Goal: Task Accomplishment & Management: Manage account settings

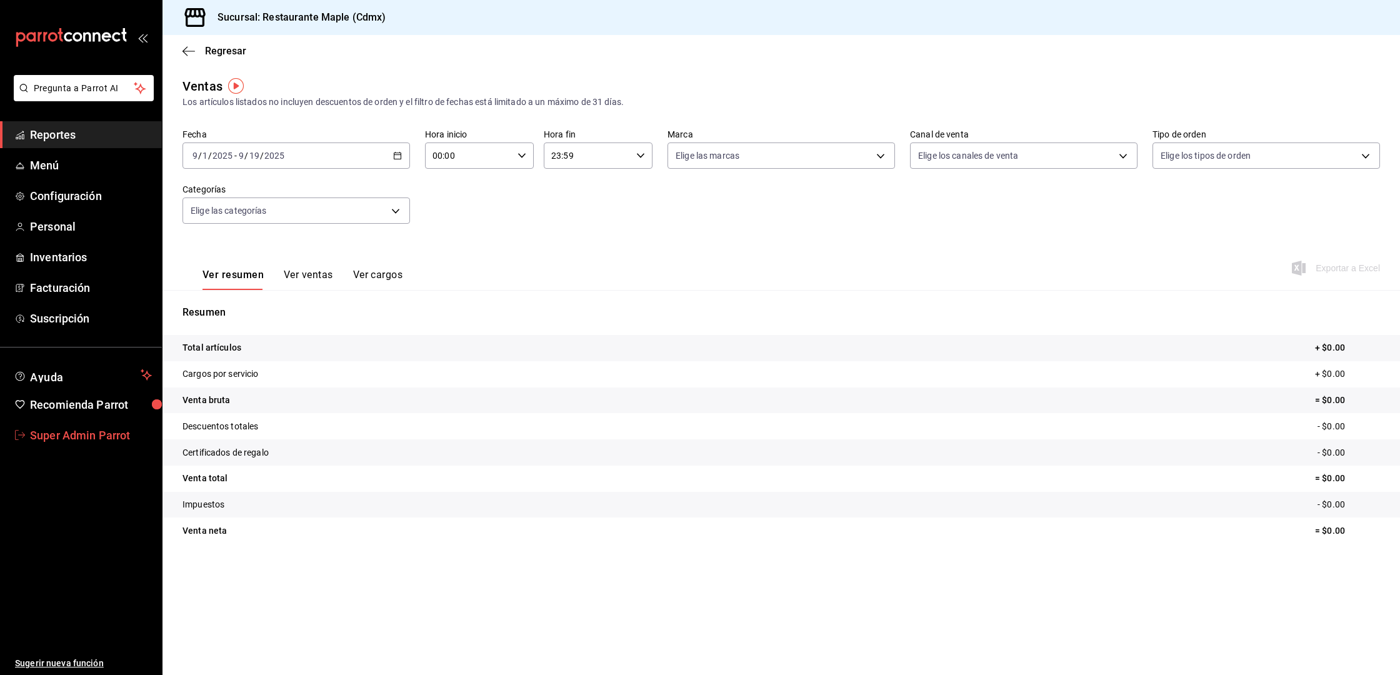
click at [76, 430] on span "Super Admin Parrot" at bounding box center [91, 435] width 122 height 17
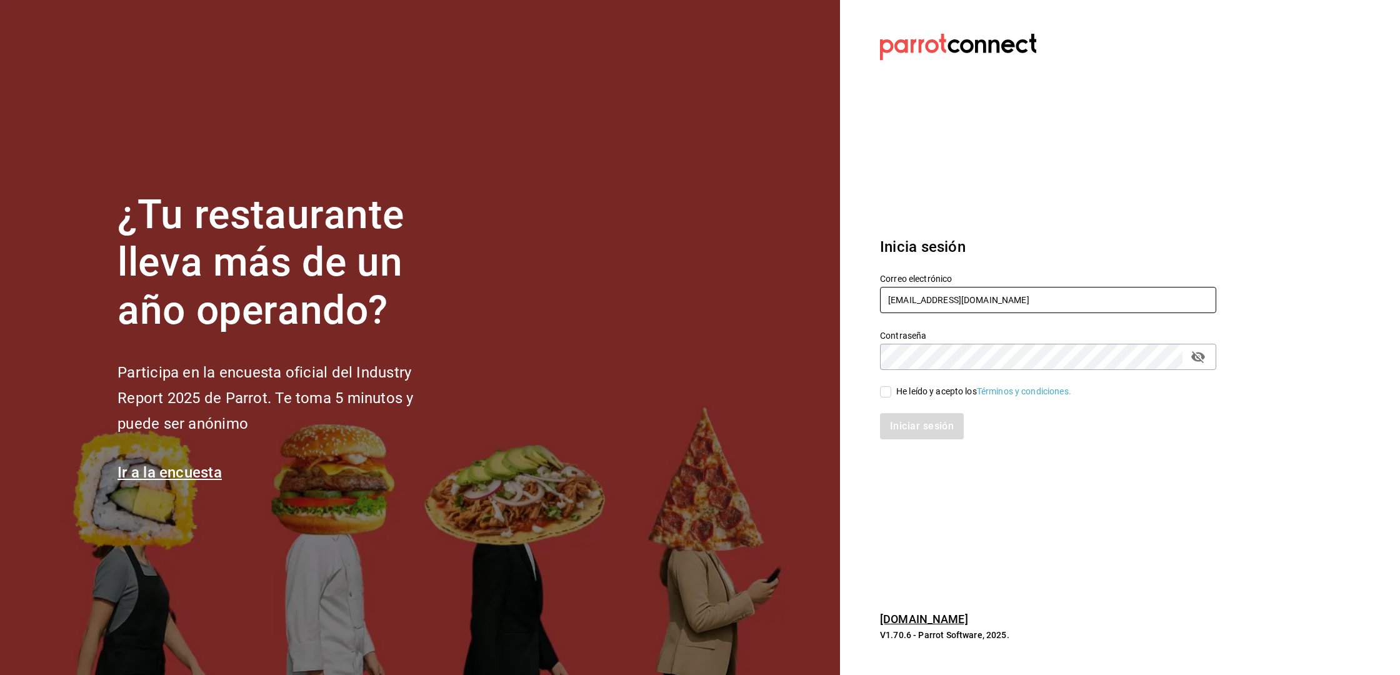
click at [939, 297] on input "[EMAIL_ADDRESS][DOMAIN_NAME]" at bounding box center [1048, 300] width 336 height 26
type input "[EMAIL_ADDRESS][DOMAIN_NAME]"
click at [932, 406] on div "Iniciar sesión" at bounding box center [1040, 418] width 351 height 41
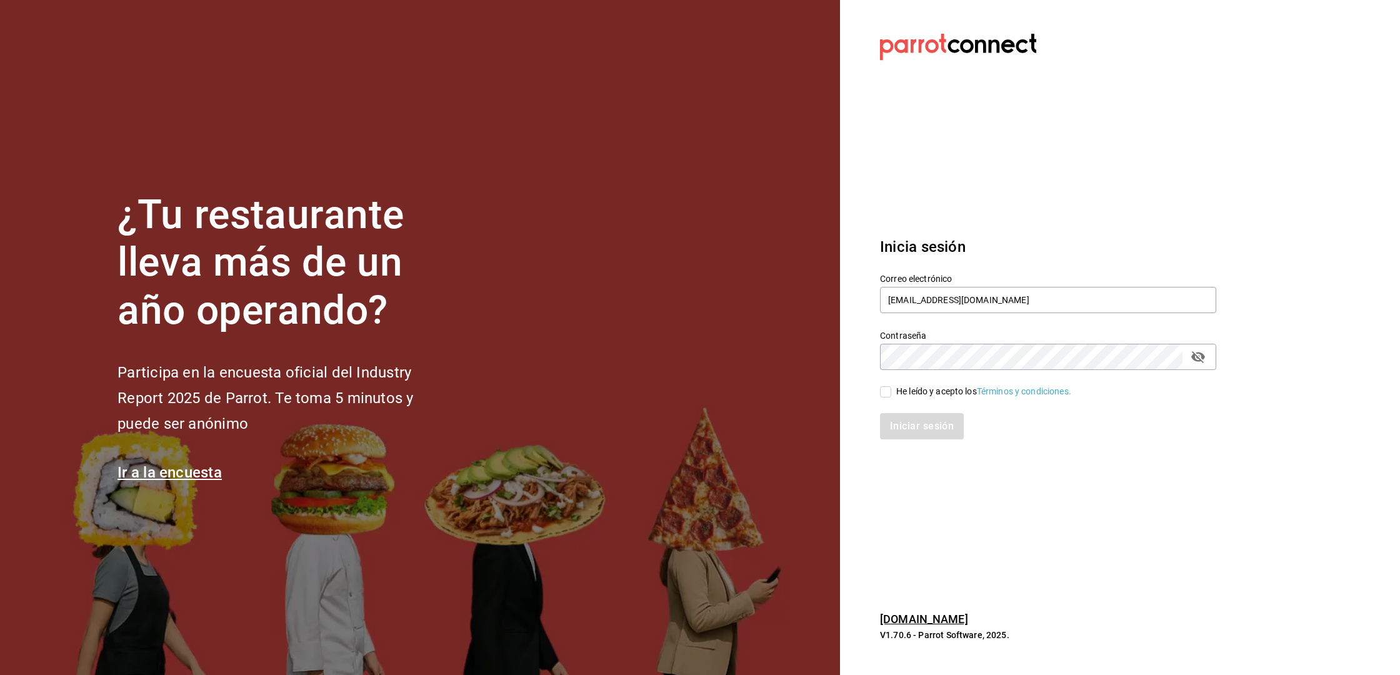
click at [932, 400] on div "Iniciar sesión" at bounding box center [1040, 418] width 351 height 41
click at [930, 396] on div "He leído y acepto los Términos y condiciones." at bounding box center [983, 391] width 175 height 13
click at [891, 396] on input "He leído y acepto los Términos y condiciones." at bounding box center [885, 391] width 11 height 11
checkbox input "true"
click at [921, 432] on button "Iniciar sesión" at bounding box center [922, 426] width 85 height 26
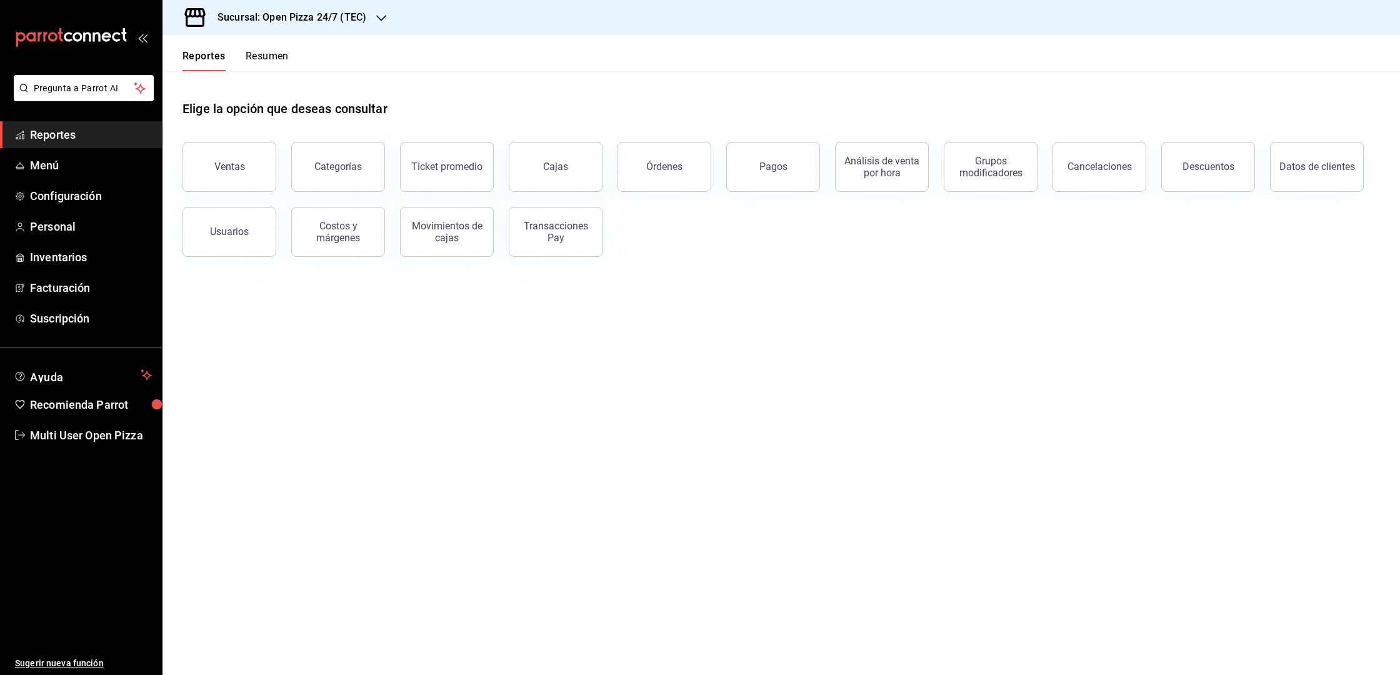
click at [374, 16] on div "Sucursal: Open Pizza 24/7 (TEC)" at bounding box center [281, 17] width 219 height 35
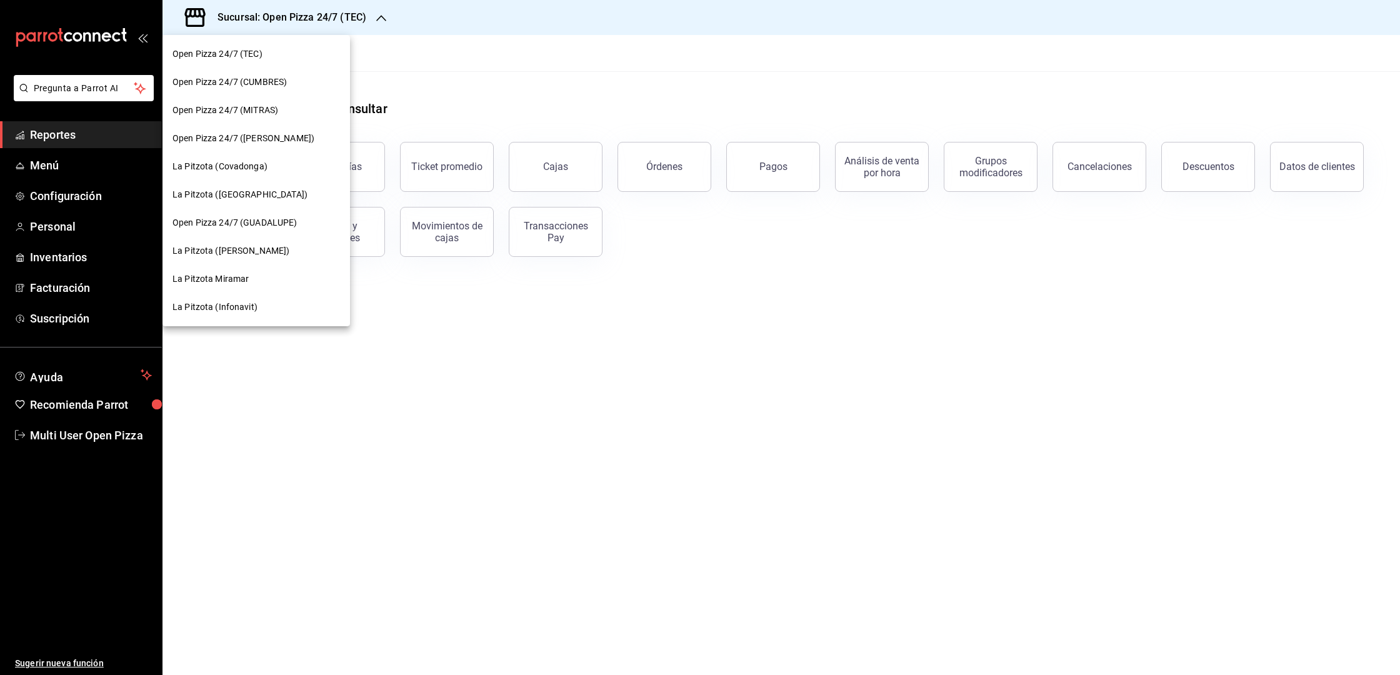
click at [464, 447] on div at bounding box center [700, 337] width 1400 height 675
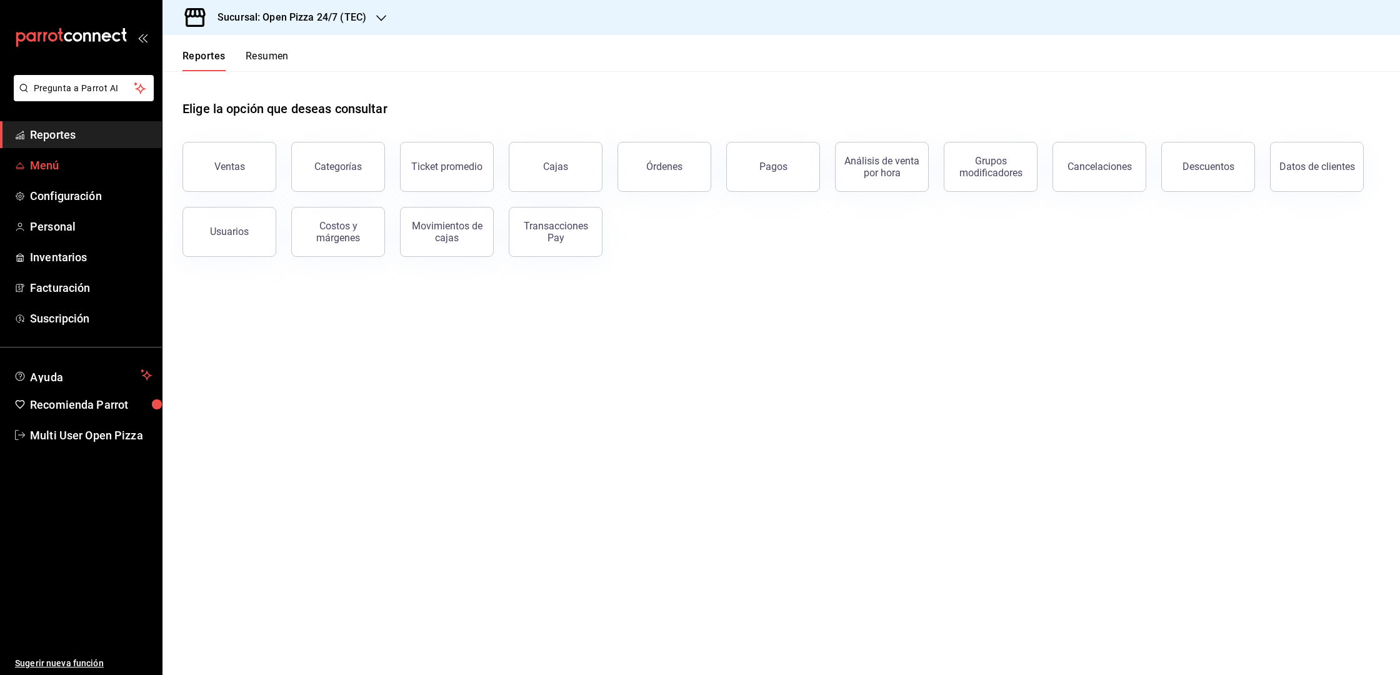
click at [47, 164] on span "Menú" at bounding box center [91, 165] width 122 height 17
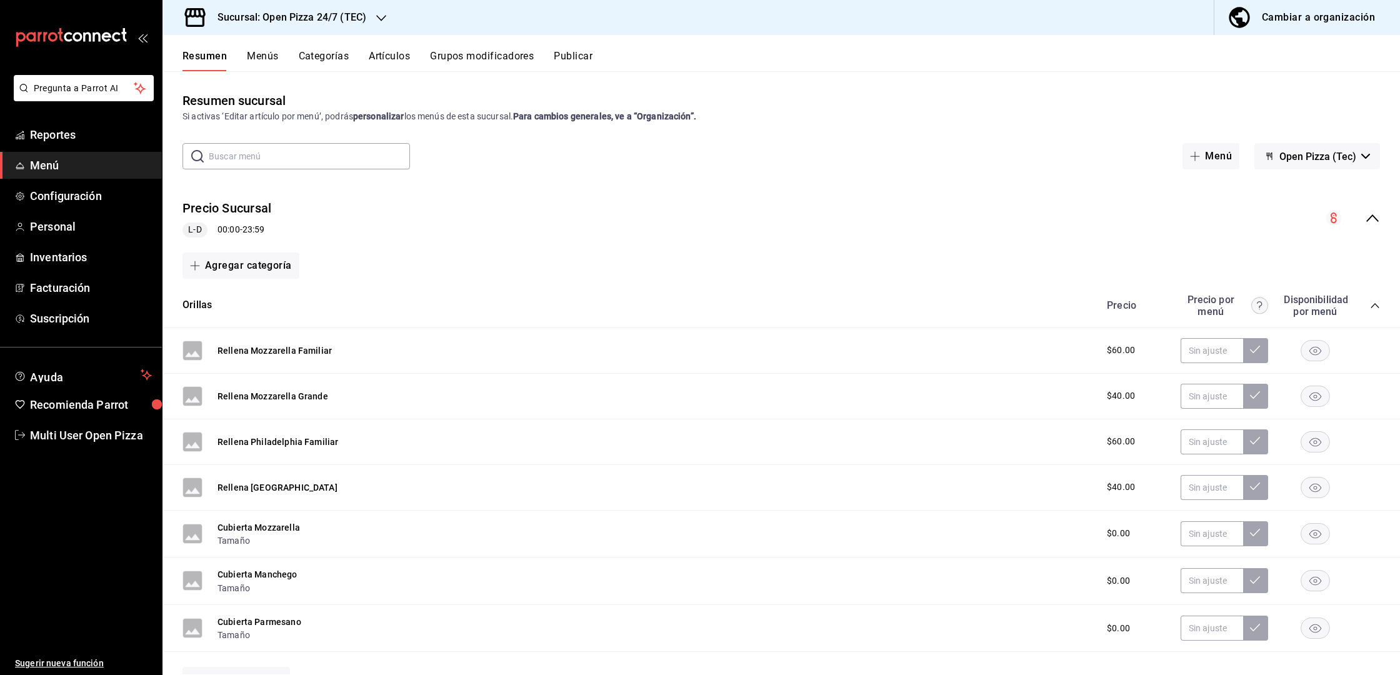
click at [1377, 222] on icon "collapse-menu-row" at bounding box center [1372, 218] width 15 height 15
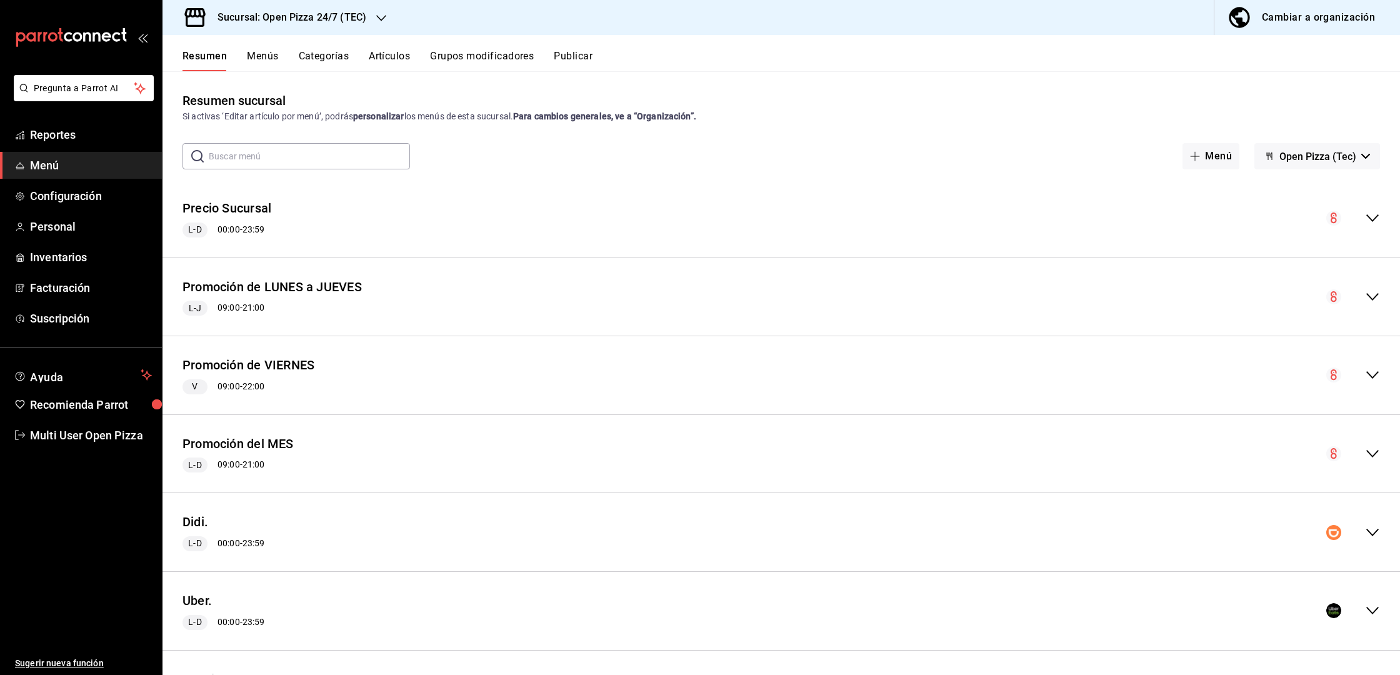
click at [1374, 199] on div "Precio Sucursal L-D 00:00 - 23:59" at bounding box center [780, 218] width 1237 height 58
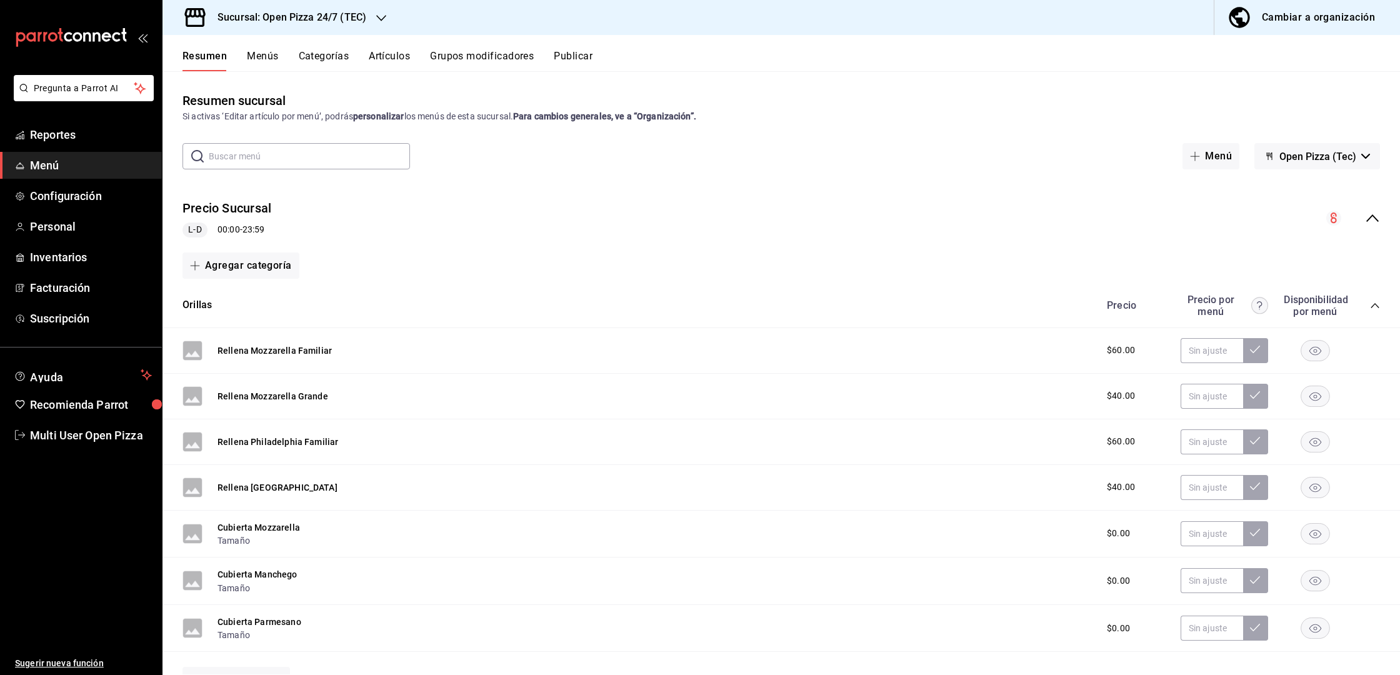
click at [1327, 161] on span "Open Pizza (Tec)" at bounding box center [1317, 157] width 77 height 12
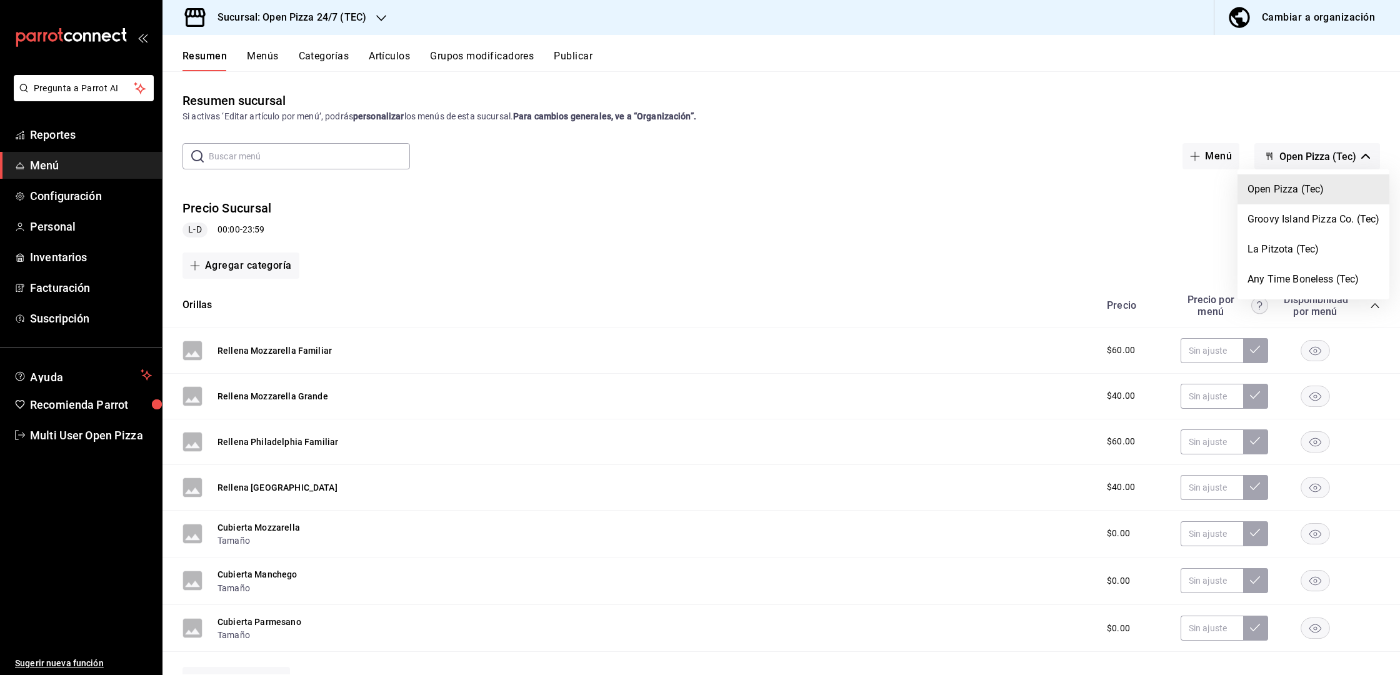
click at [1275, 16] on div at bounding box center [700, 337] width 1400 height 675
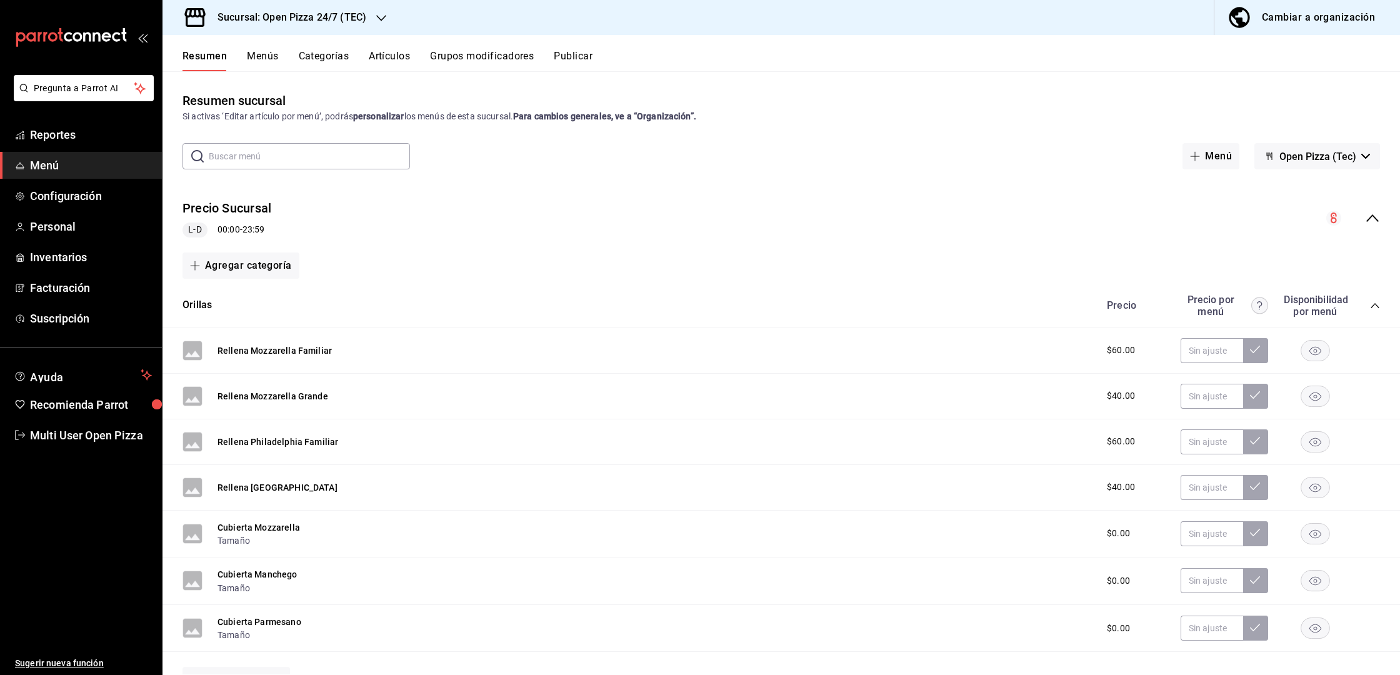
click at [1268, 16] on body "Pregunta a Parrot AI Reportes Menú Configuración Personal Inventarios Facturaci…" at bounding box center [700, 337] width 1400 height 675
click at [1268, 16] on div "Cambiar a organización" at bounding box center [1318, 17] width 113 height 17
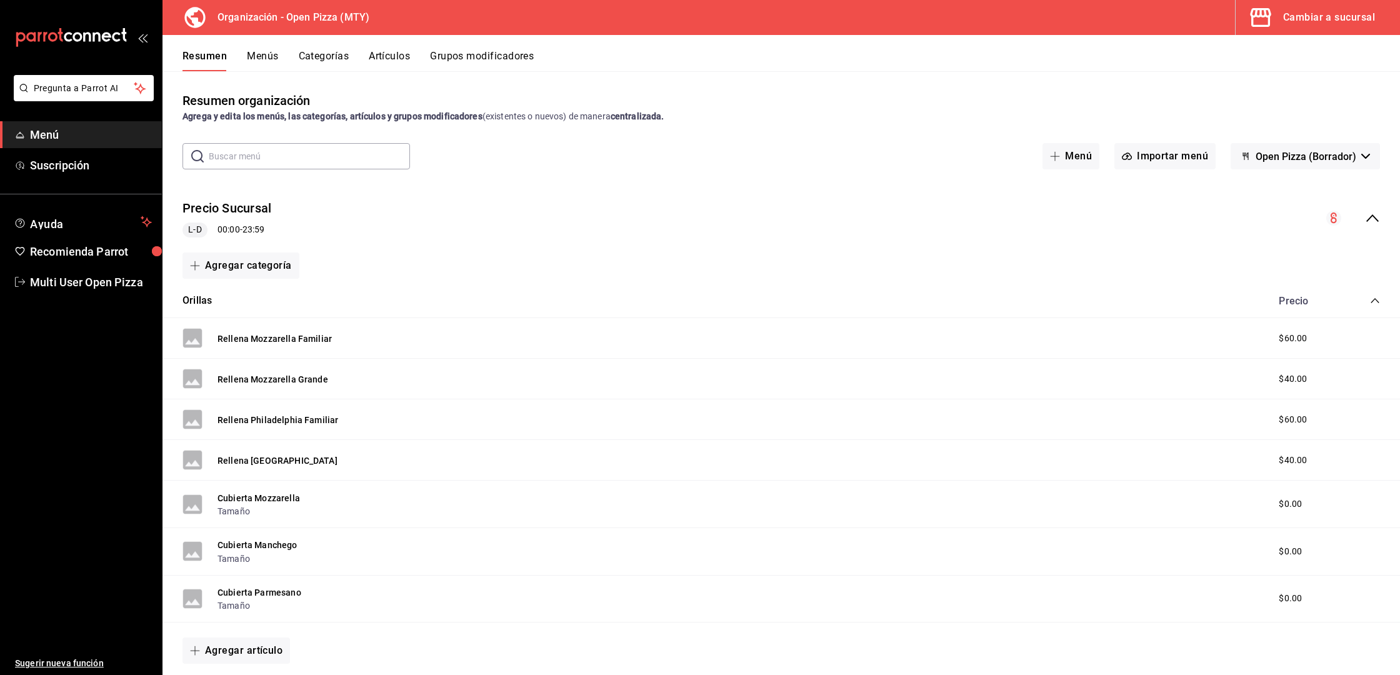
click at [1365, 213] on icon "collapse-menu-row" at bounding box center [1372, 218] width 15 height 15
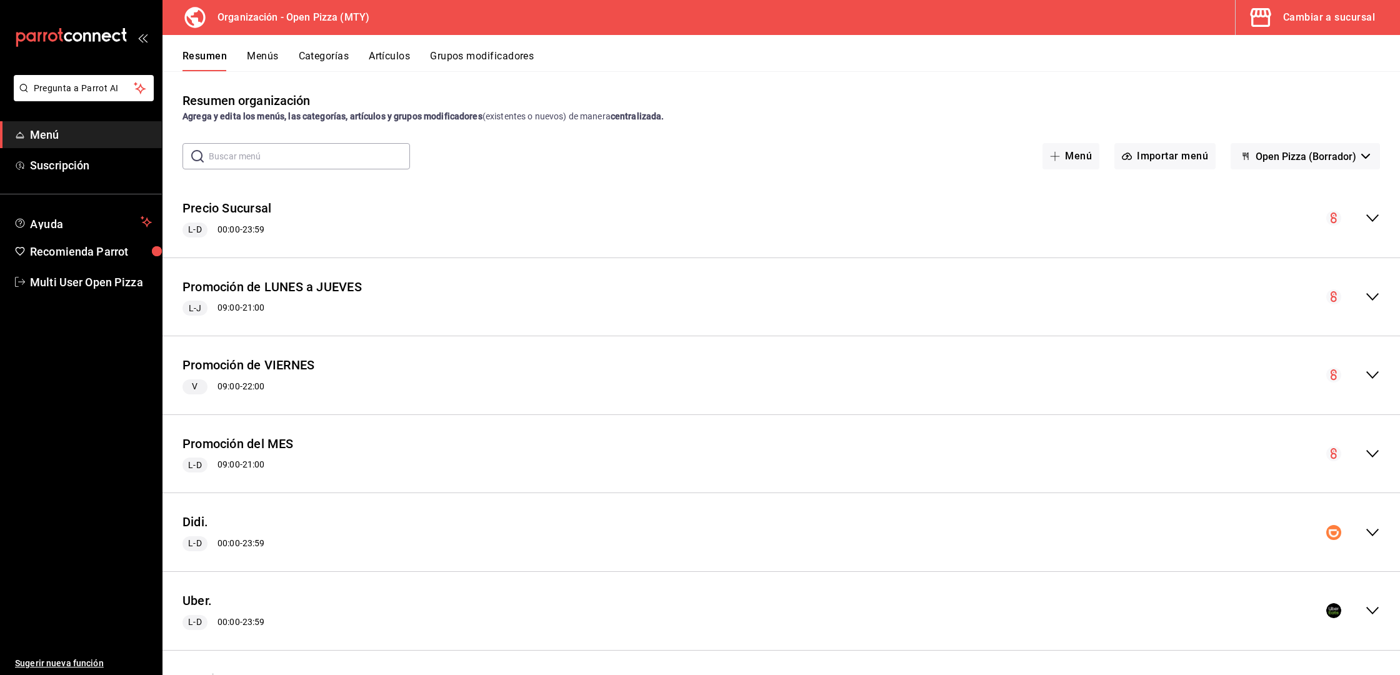
click at [1325, 152] on span "Open Pizza (Borrador)" at bounding box center [1306, 157] width 101 height 12
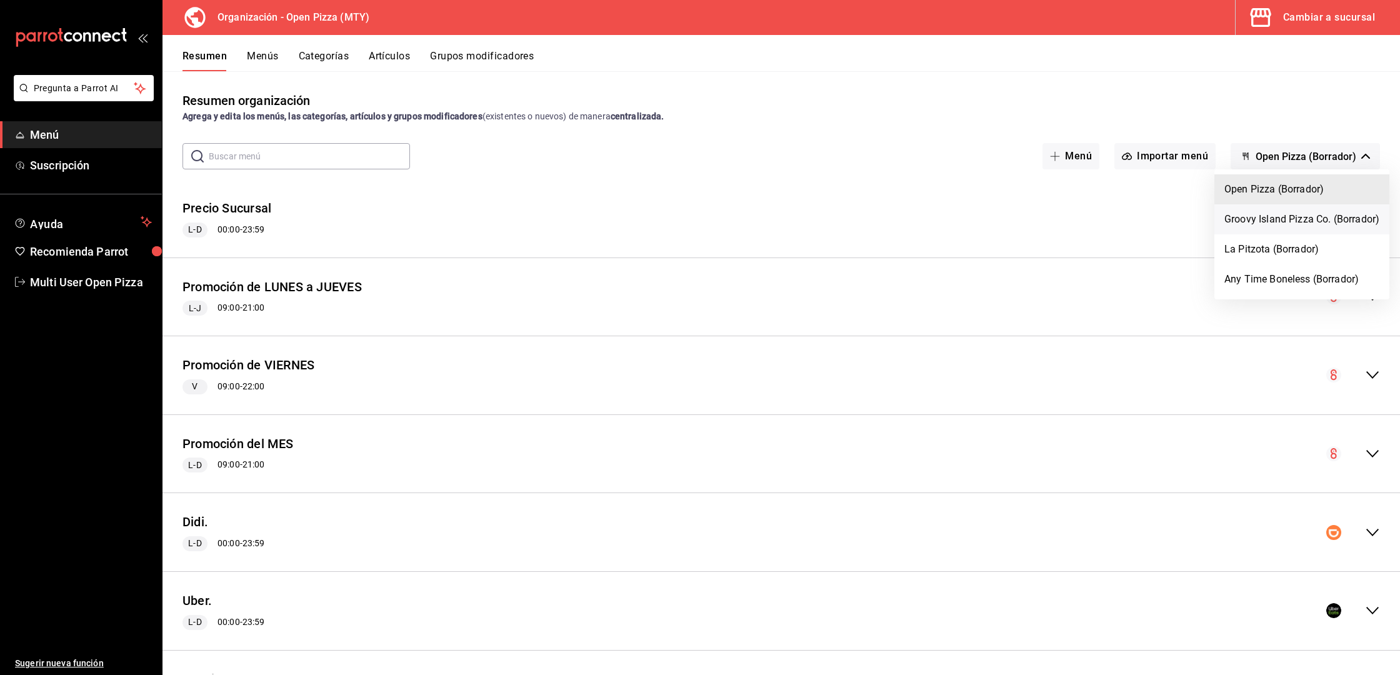
click at [1260, 220] on li "Groovy Island Pizza Co. (Borrador)" at bounding box center [1301, 219] width 175 height 30
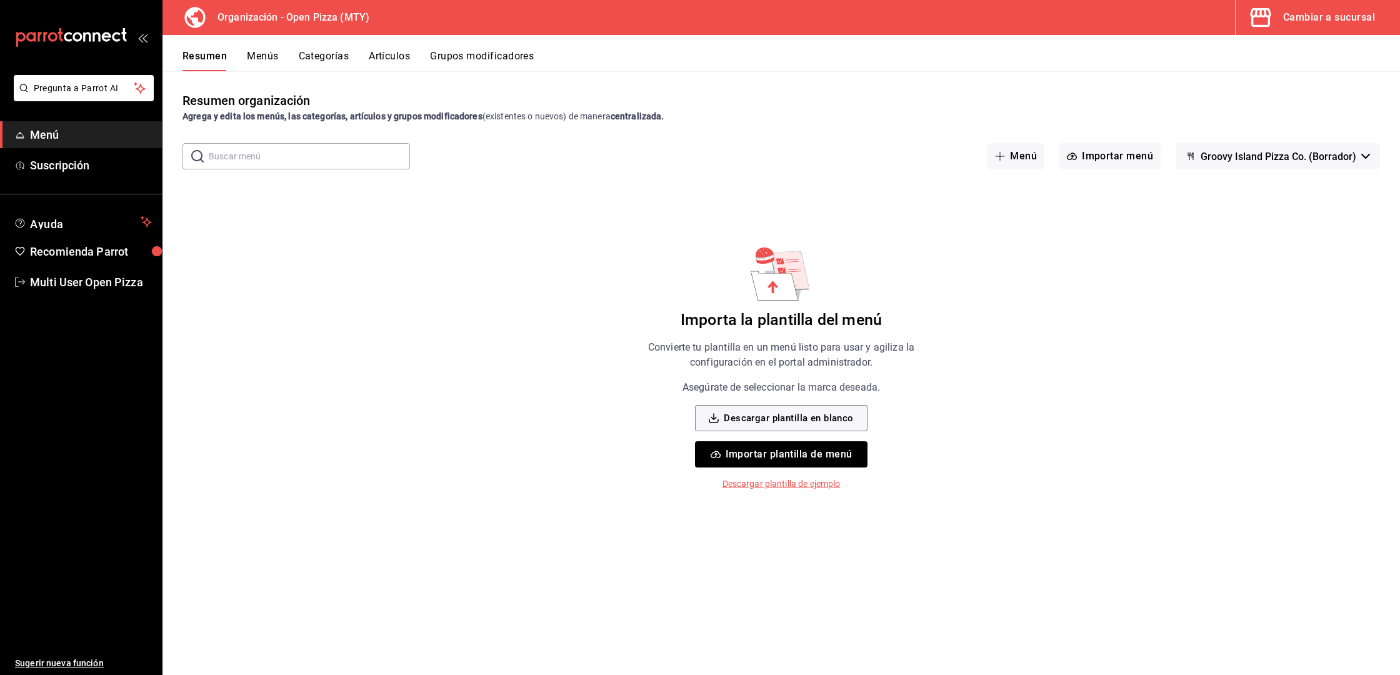
click at [1270, 147] on button "Groovy Island Pizza Co. (Borrador)" at bounding box center [1278, 156] width 204 height 26
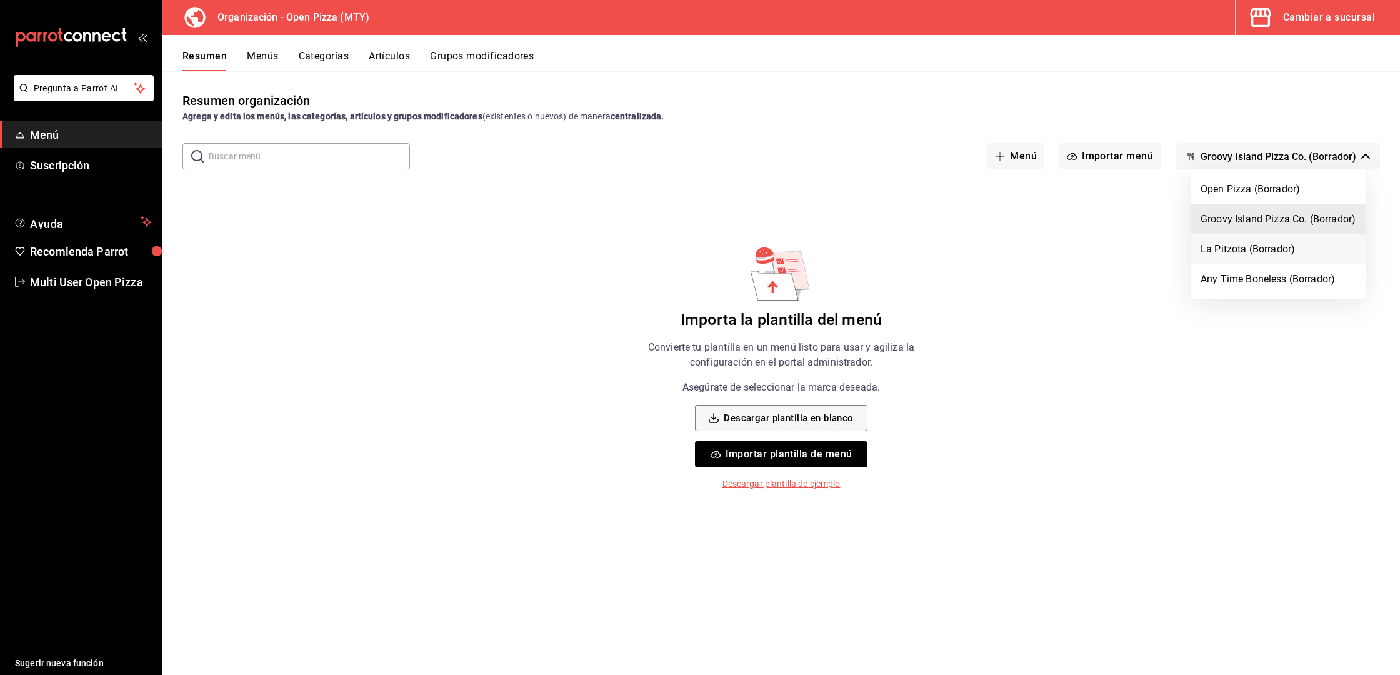
click at [1230, 253] on li "La Pitzota (Borrador)" at bounding box center [1278, 249] width 175 height 30
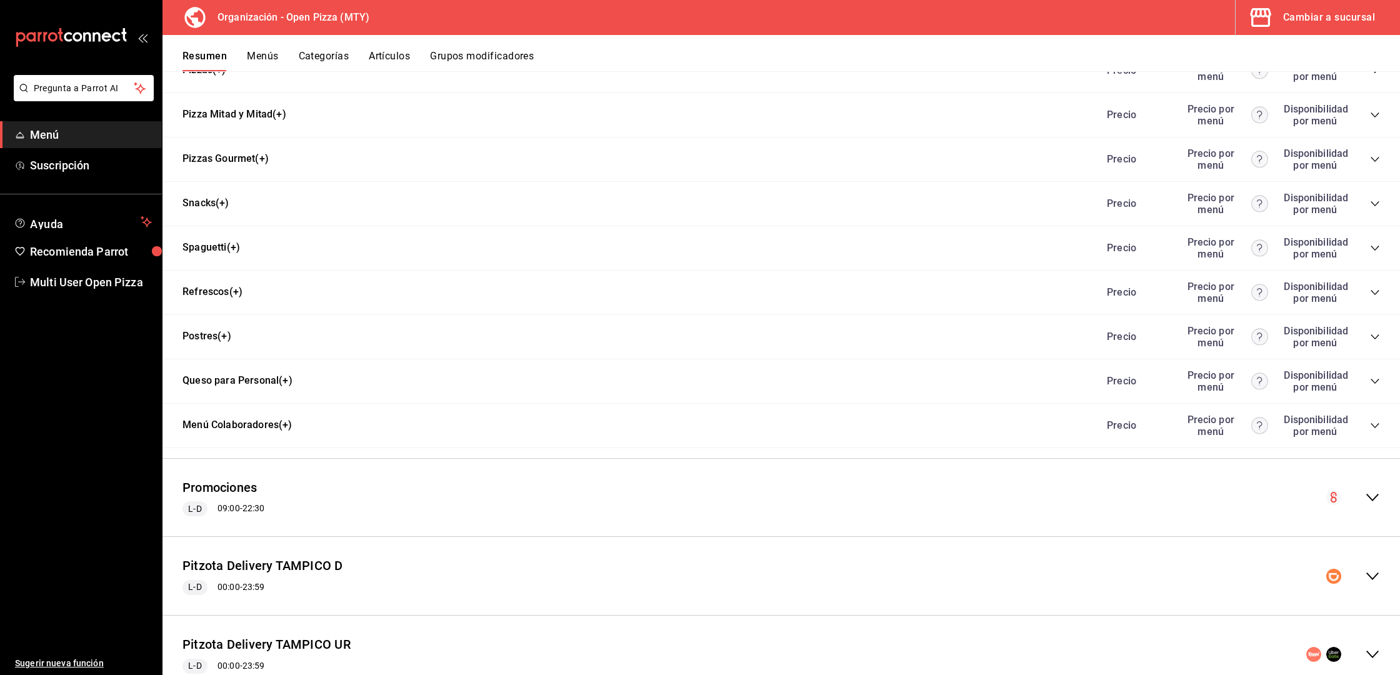
scroll to position [783, 0]
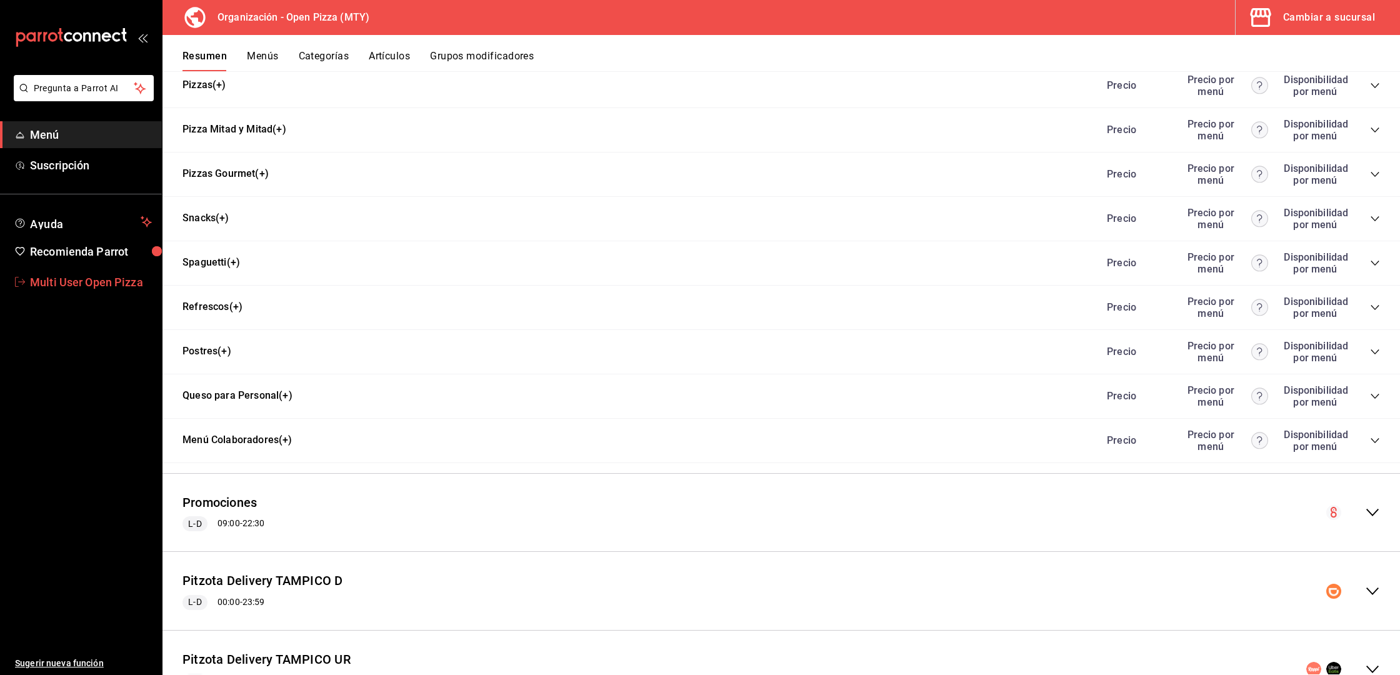
click at [81, 286] on span "Multi User Open Pizza" at bounding box center [91, 282] width 122 height 17
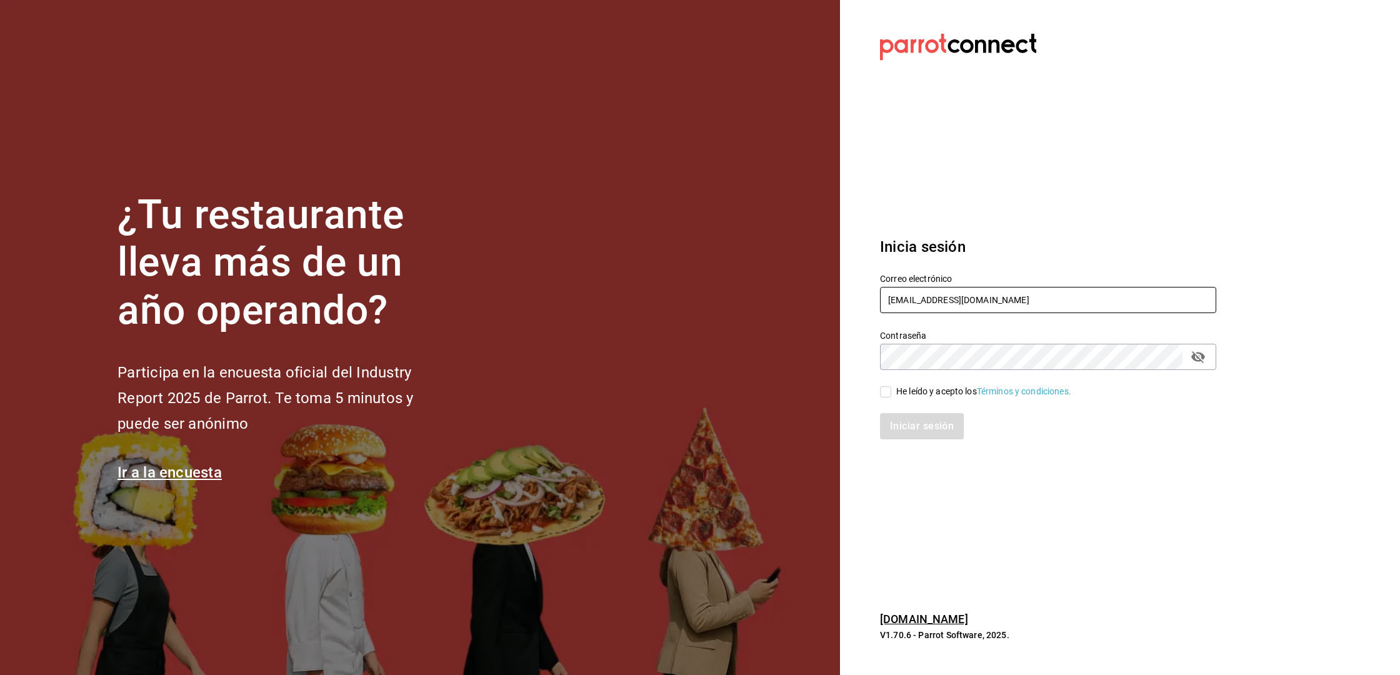
click at [919, 302] on input "[EMAIL_ADDRESS][DOMAIN_NAME]" at bounding box center [1048, 300] width 336 height 26
click at [956, 299] on input "[EMAIL_ADDRESS][DOMAIN_NAME]" at bounding box center [1048, 300] width 336 height 26
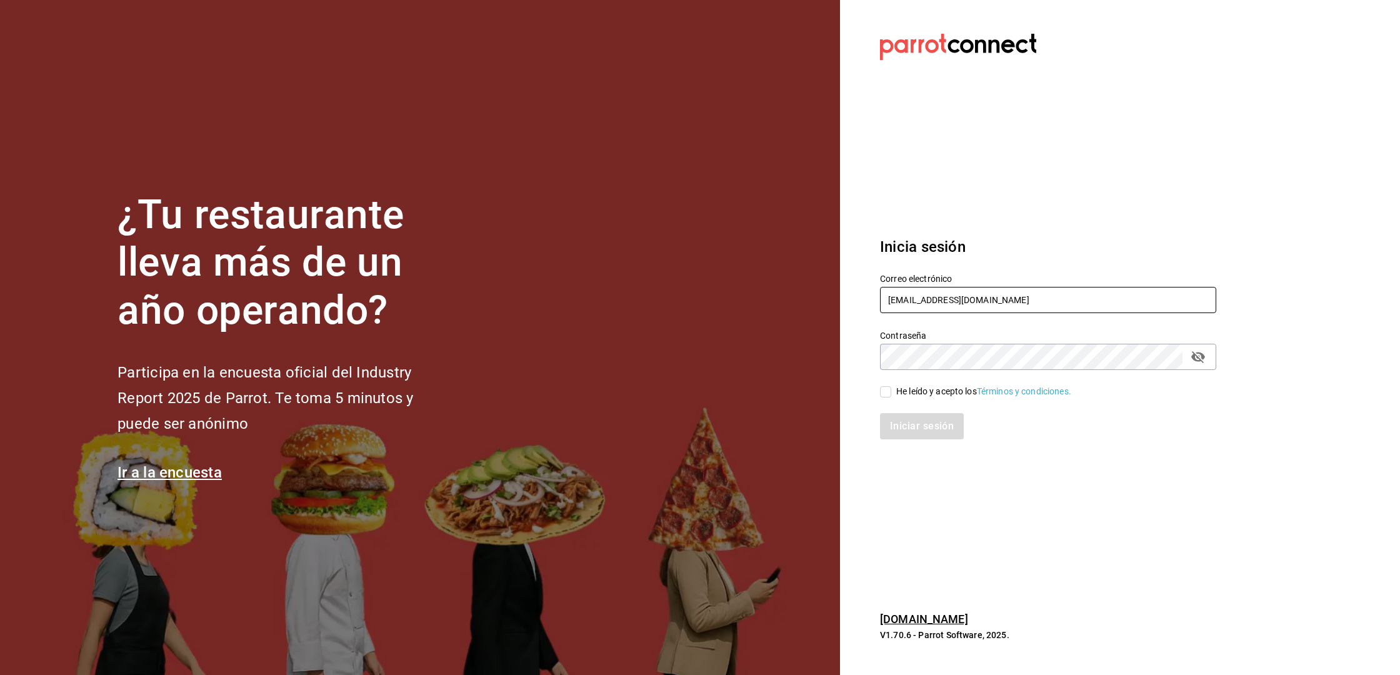
click at [956, 299] on input "[EMAIL_ADDRESS][DOMAIN_NAME]" at bounding box center [1048, 300] width 336 height 26
click at [897, 302] on input "mar" at bounding box center [1048, 300] width 336 height 26
paste input "portales@puebla.com Parr0tConnec7"
click at [1004, 299] on input "portales@puebla.com Parr0tConnec7" at bounding box center [1048, 300] width 336 height 26
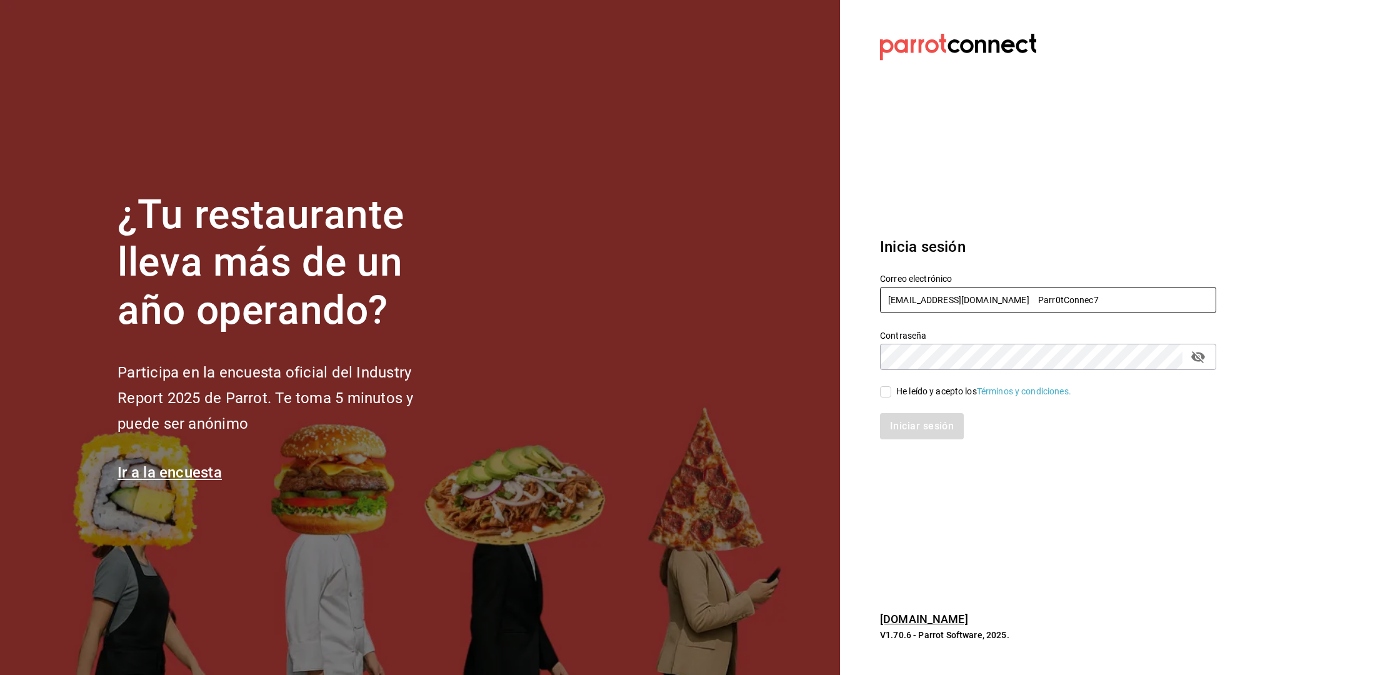
click at [1004, 299] on input "portales@puebla.com Parr0tConnec7" at bounding box center [1048, 300] width 336 height 26
type input "portales@puebla.com"
click at [918, 389] on div "He leído y acepto los Términos y condiciones." at bounding box center [983, 391] width 175 height 13
click at [891, 389] on input "He leído y acepto los Términos y condiciones." at bounding box center [885, 391] width 11 height 11
checkbox input "true"
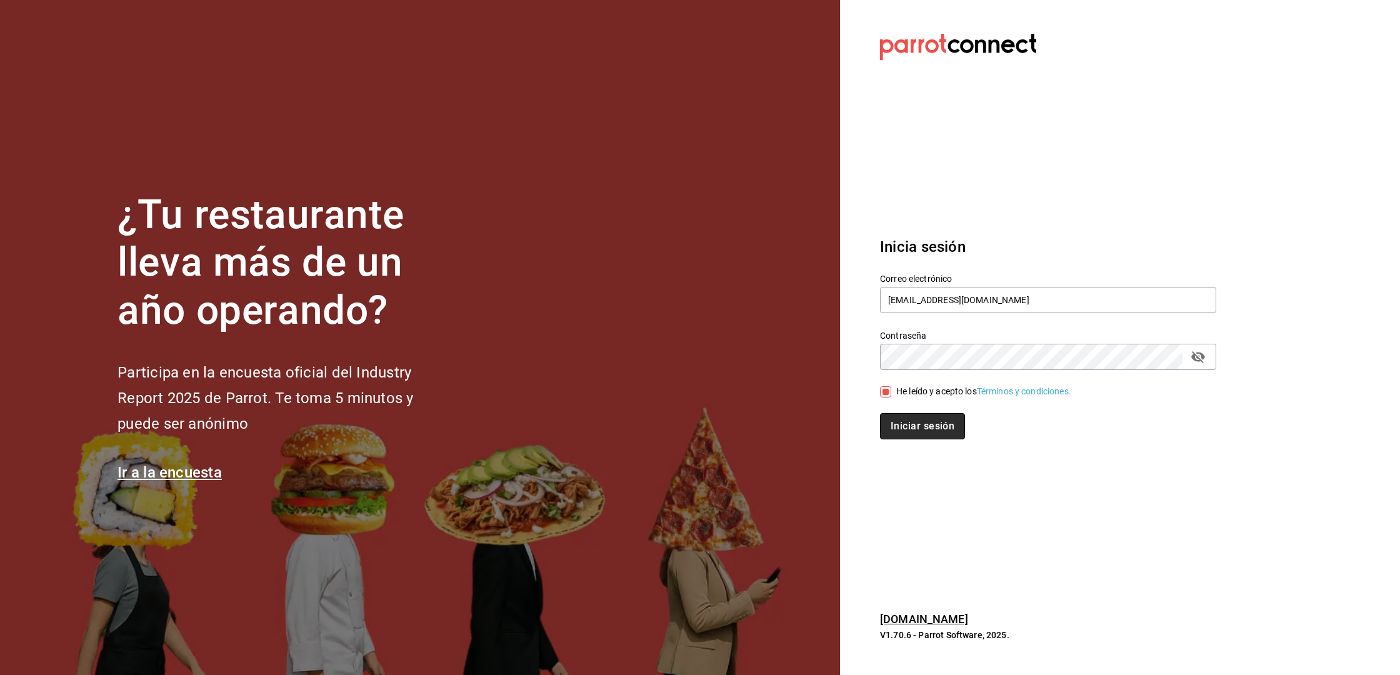
click at [914, 429] on button "Iniciar sesión" at bounding box center [922, 426] width 85 height 26
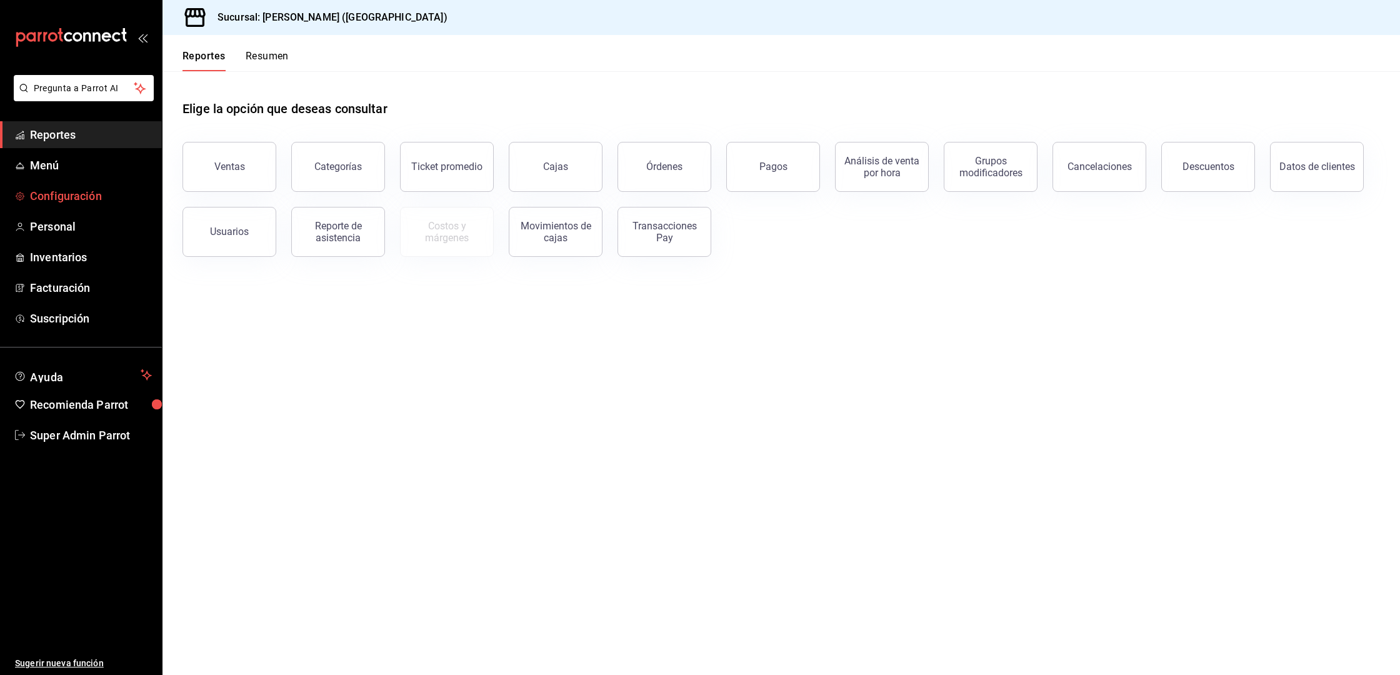
click at [74, 199] on span "Configuración" at bounding box center [91, 195] width 122 height 17
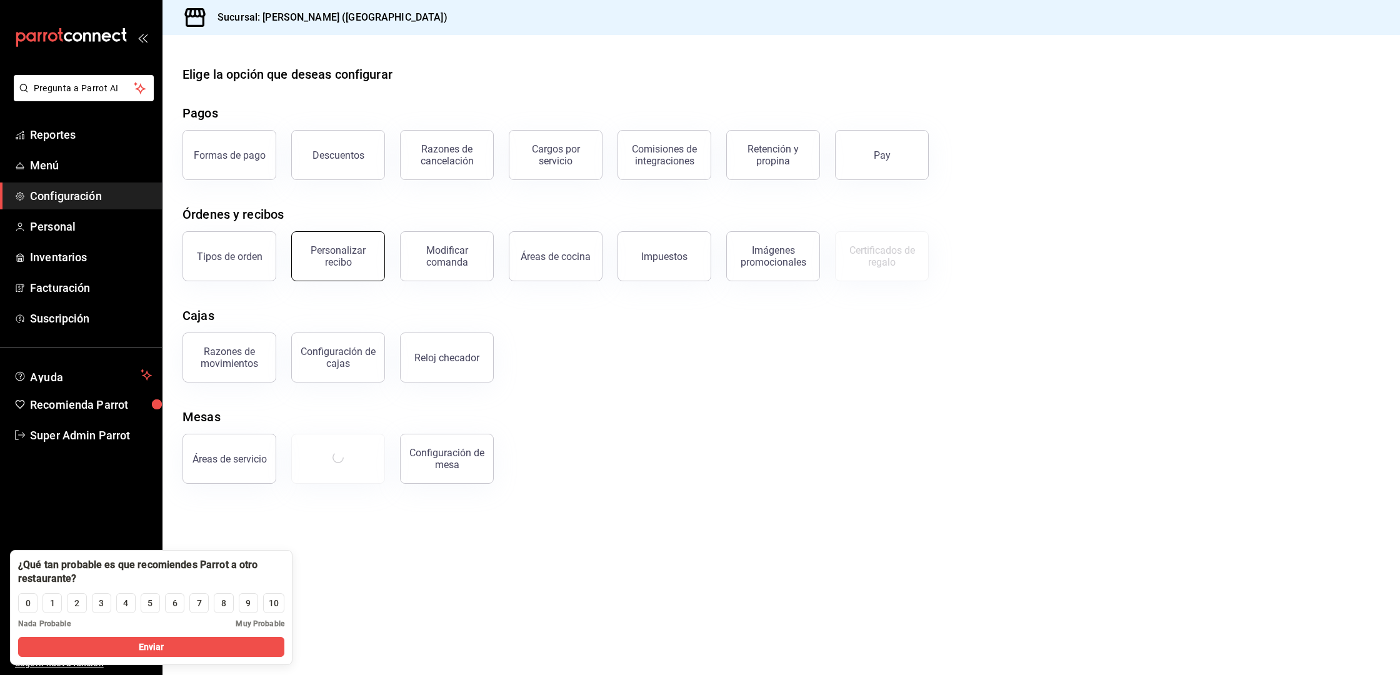
click at [333, 250] on div "Personalizar recibo" at bounding box center [337, 256] width 77 height 24
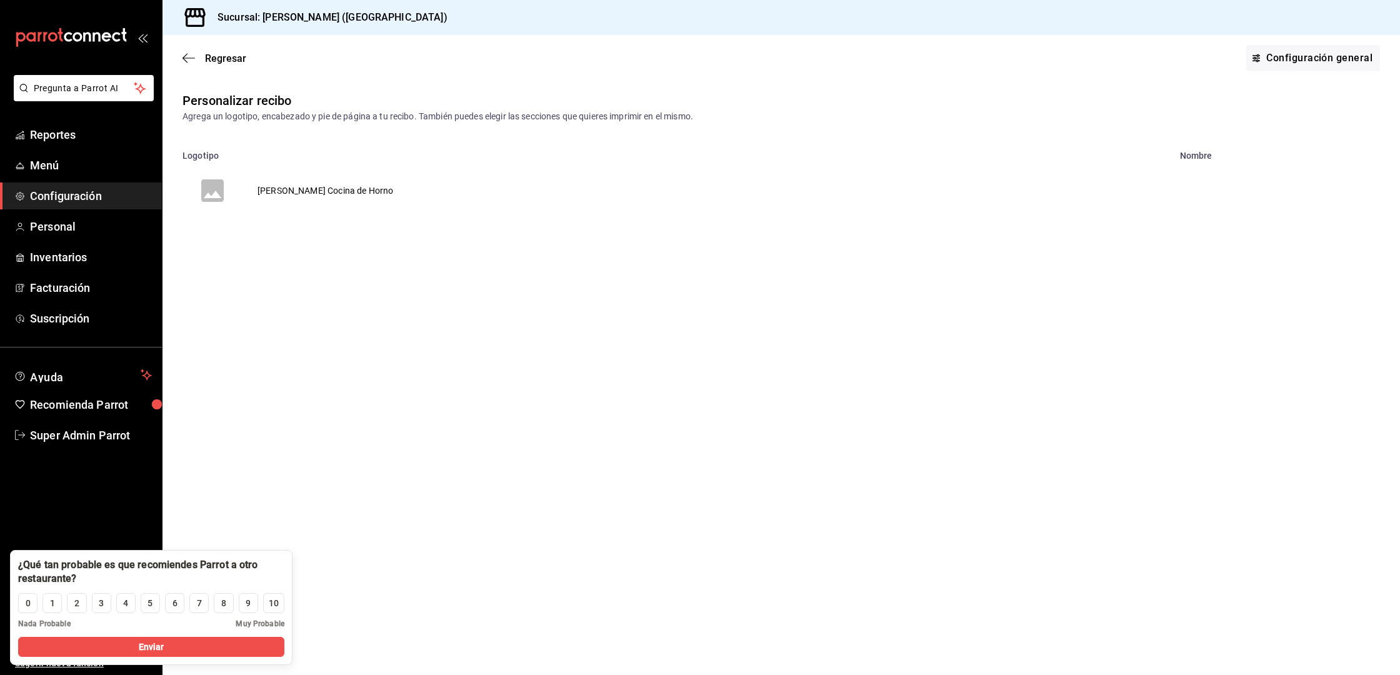
click at [313, 186] on td "María Parra Cocina de Horno" at bounding box center [325, 191] width 166 height 60
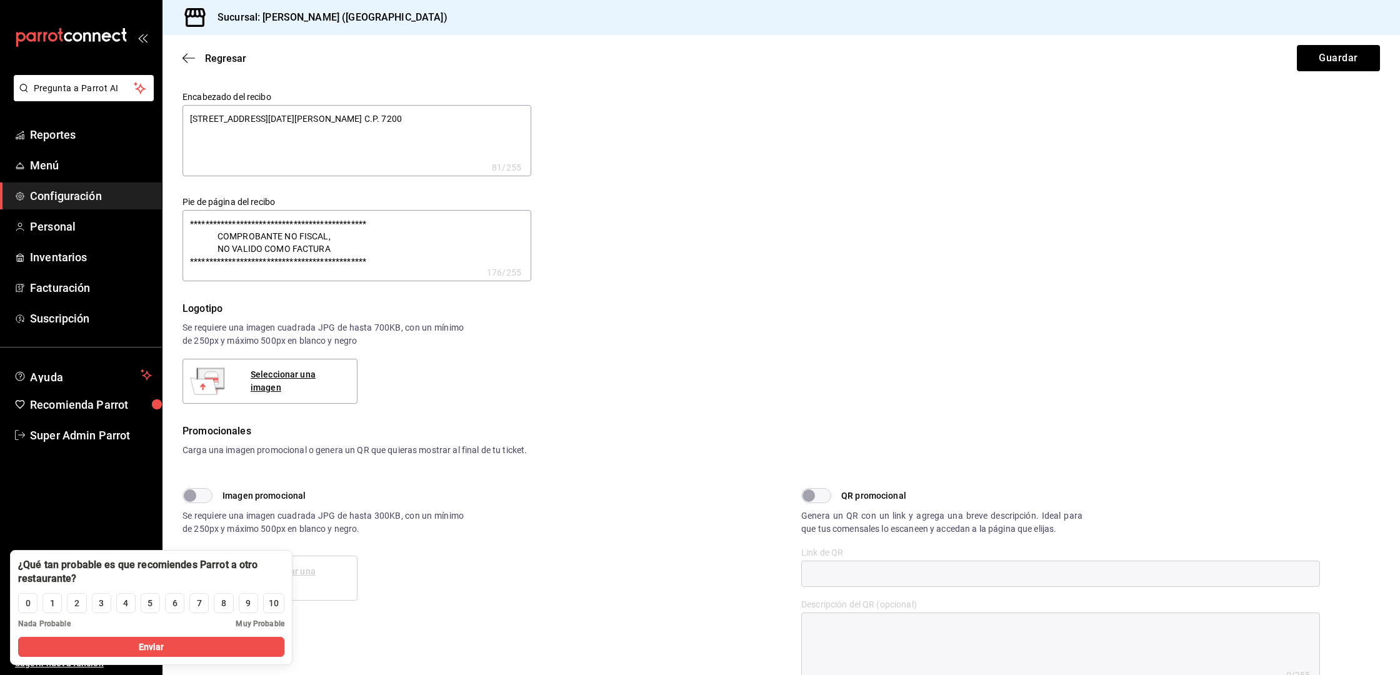
type textarea "x"
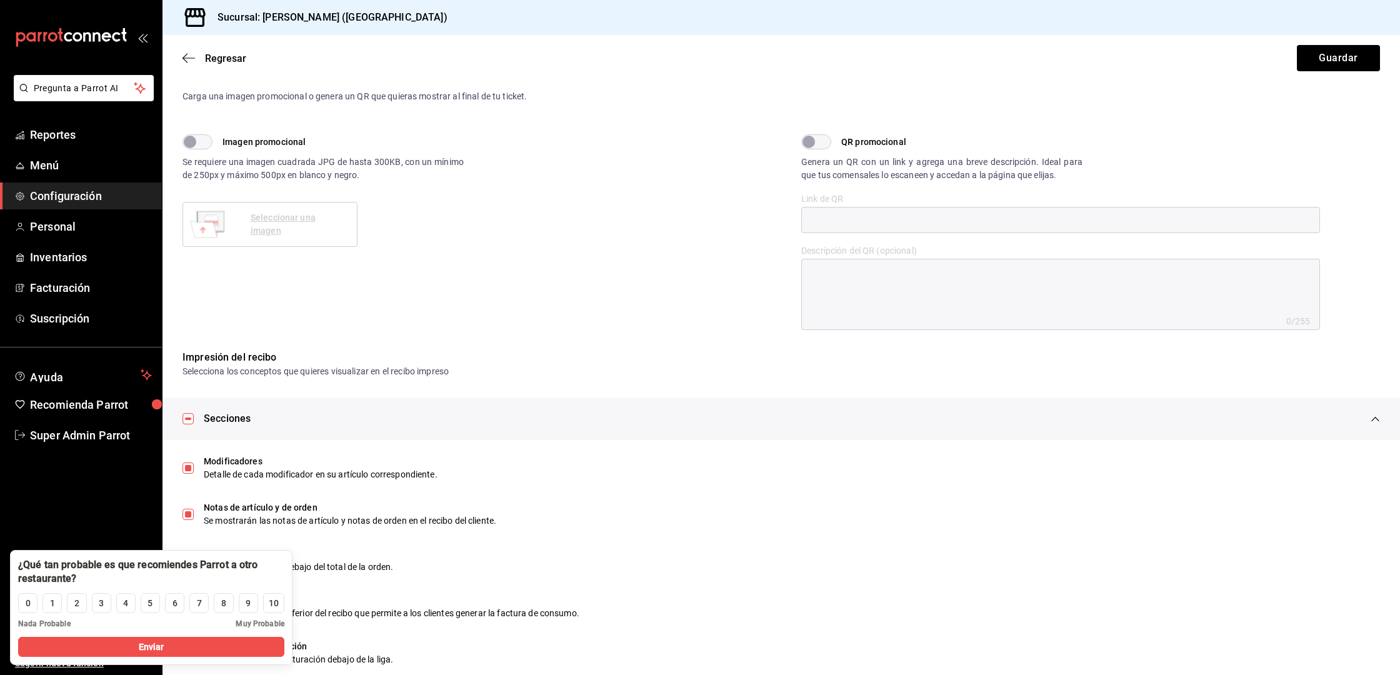
scroll to position [379, 0]
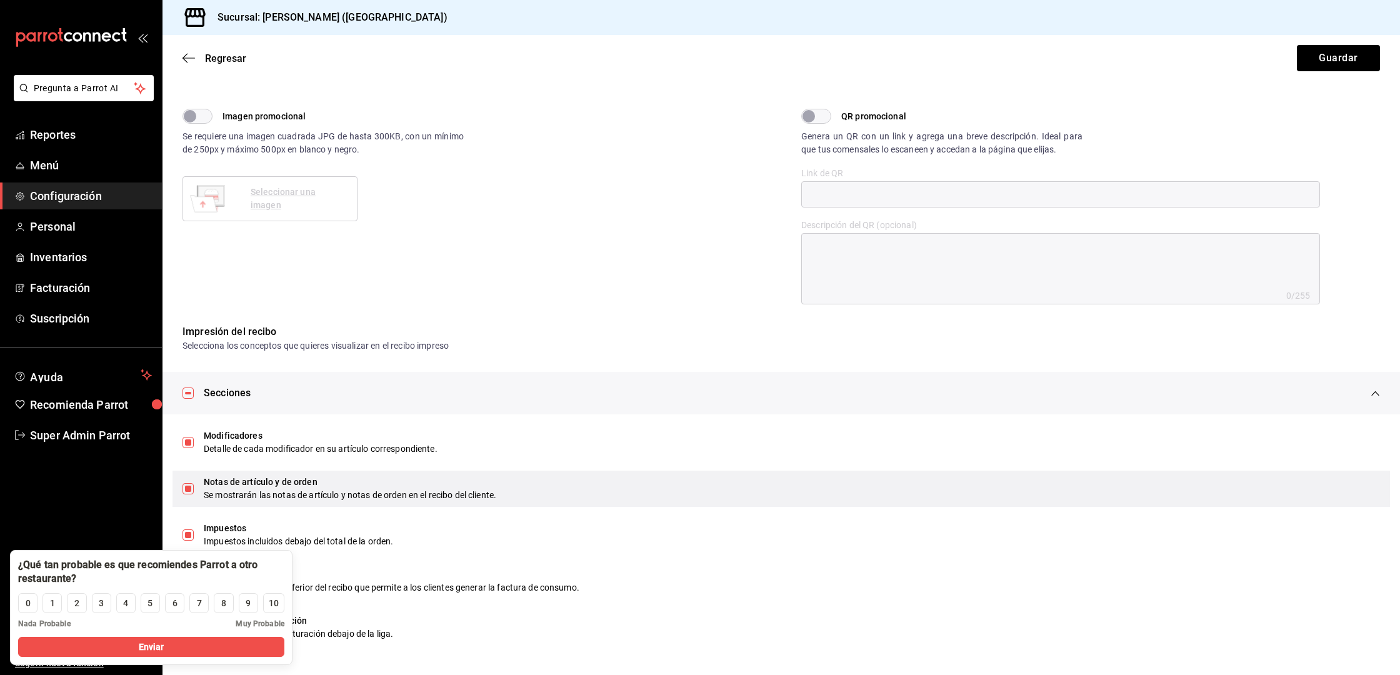
click at [454, 501] on div "Se mostrarán las notas de artículo y notas de orden en el recibo del cliente." at bounding box center [792, 495] width 1176 height 13
type textarea "x"
checkbox input "false"
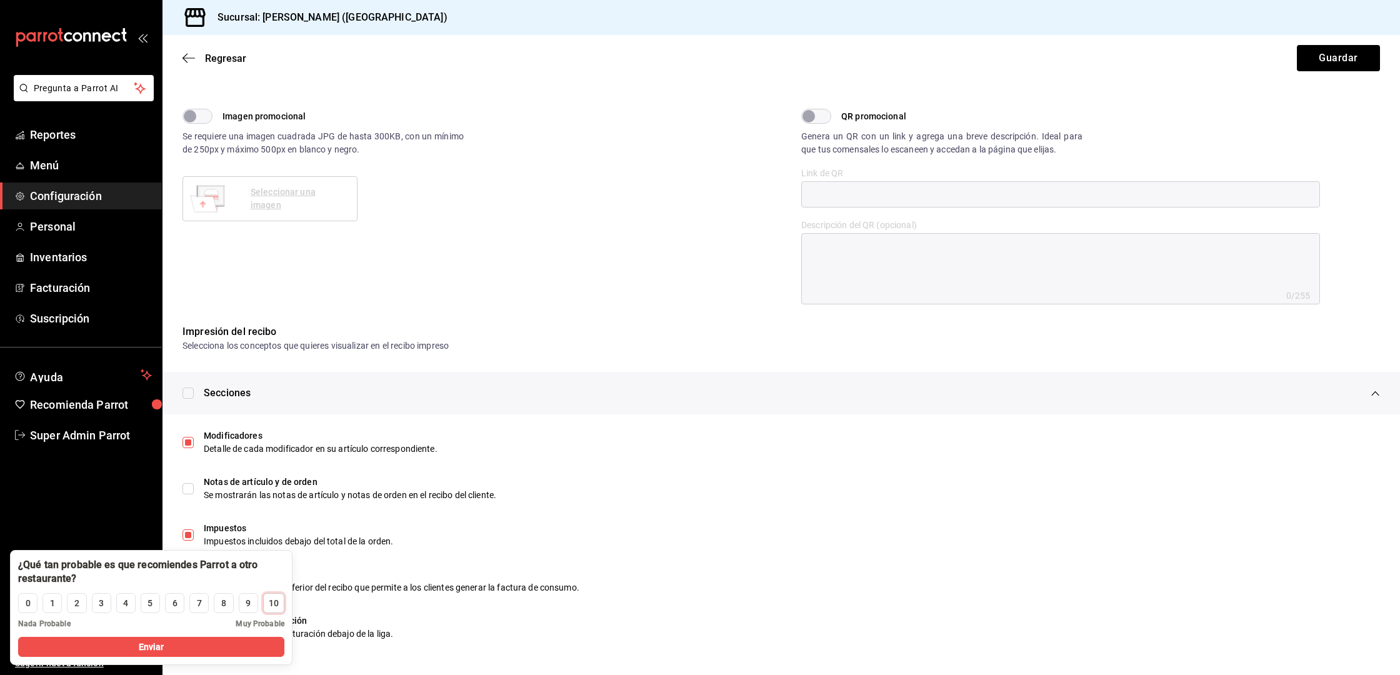
click at [271, 604] on div "10" at bounding box center [274, 603] width 10 height 13
click at [124, 529] on ul "Sugerir nueva función" at bounding box center [81, 562] width 162 height 227
click at [206, 655] on button "Enviar" at bounding box center [151, 647] width 266 height 20
